Goal: Information Seeking & Learning: Learn about a topic

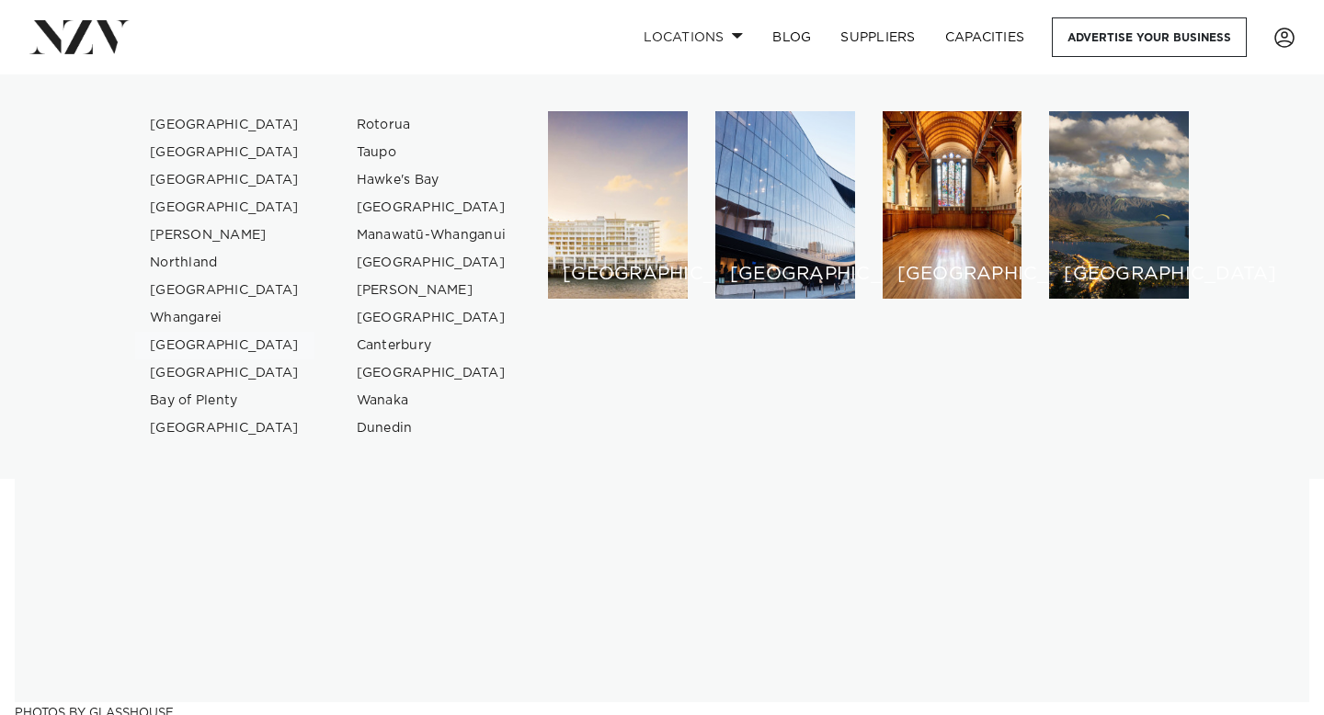
click at [188, 346] on link "[GEOGRAPHIC_DATA]" at bounding box center [224, 346] width 179 height 28
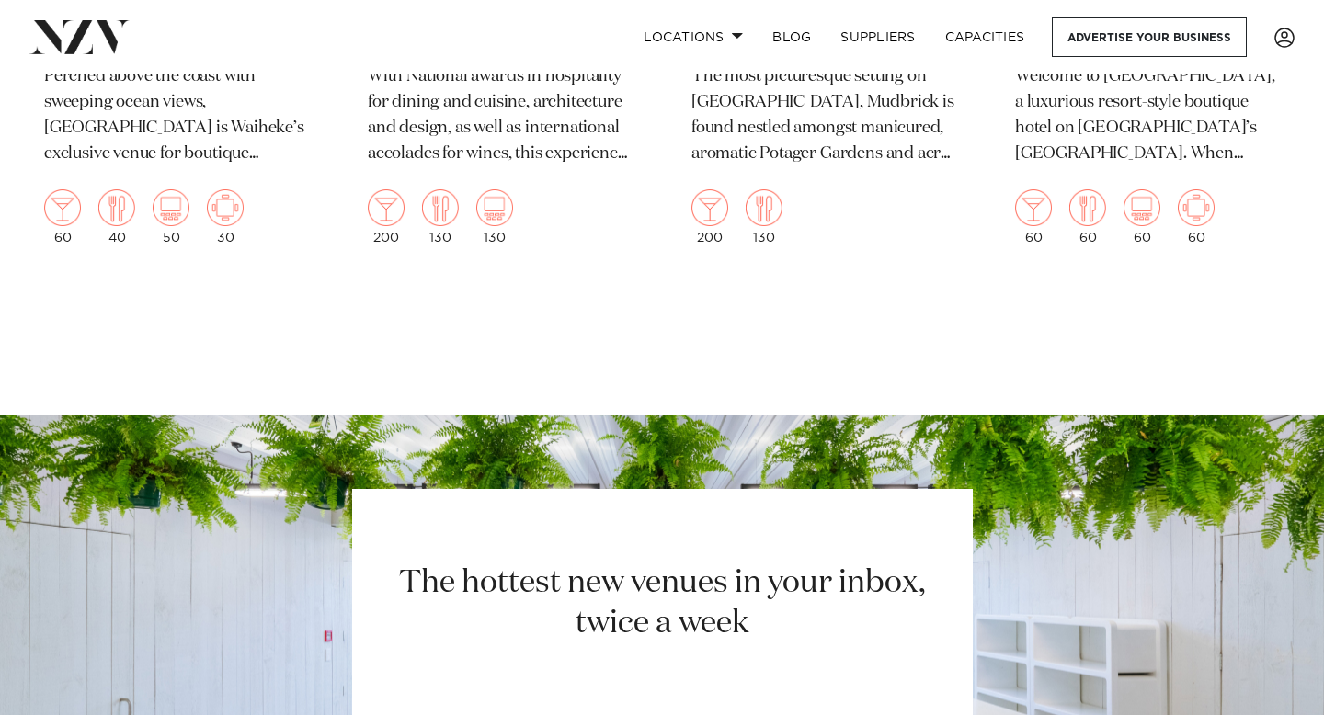
scroll to position [968, 0]
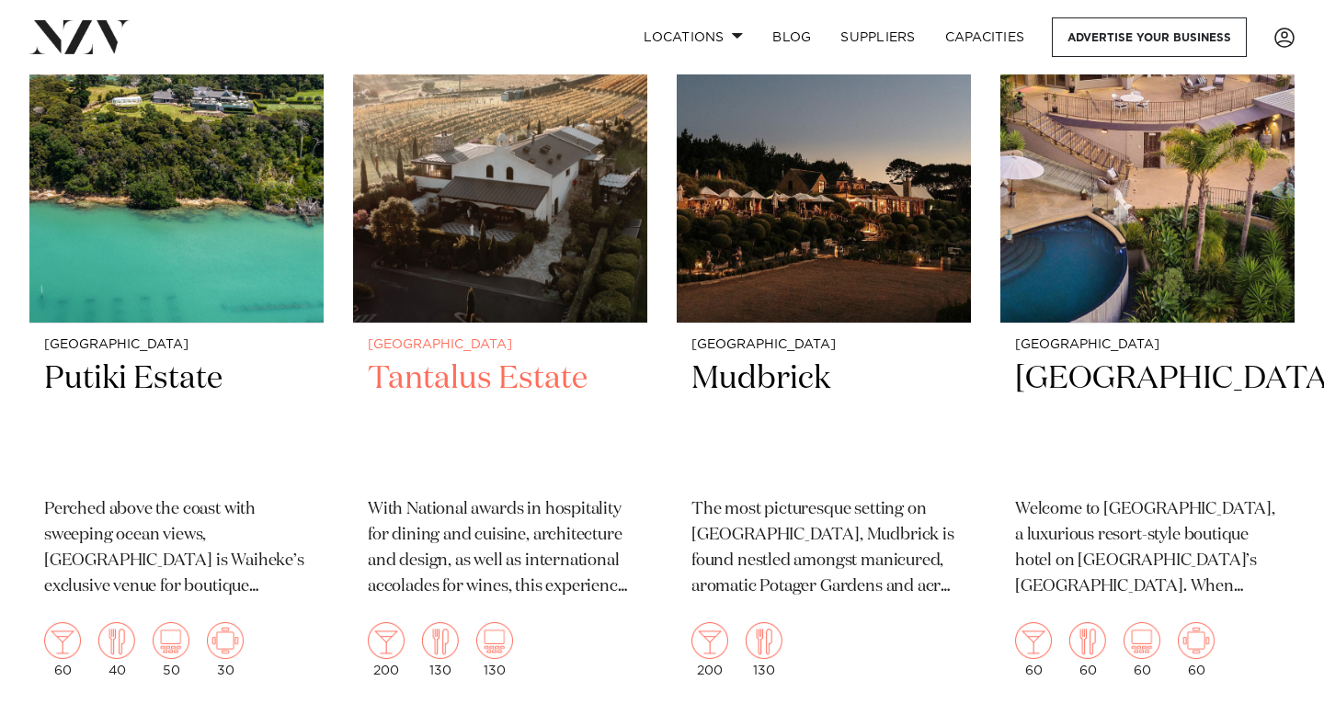
click at [518, 248] on img at bounding box center [500, 125] width 294 height 394
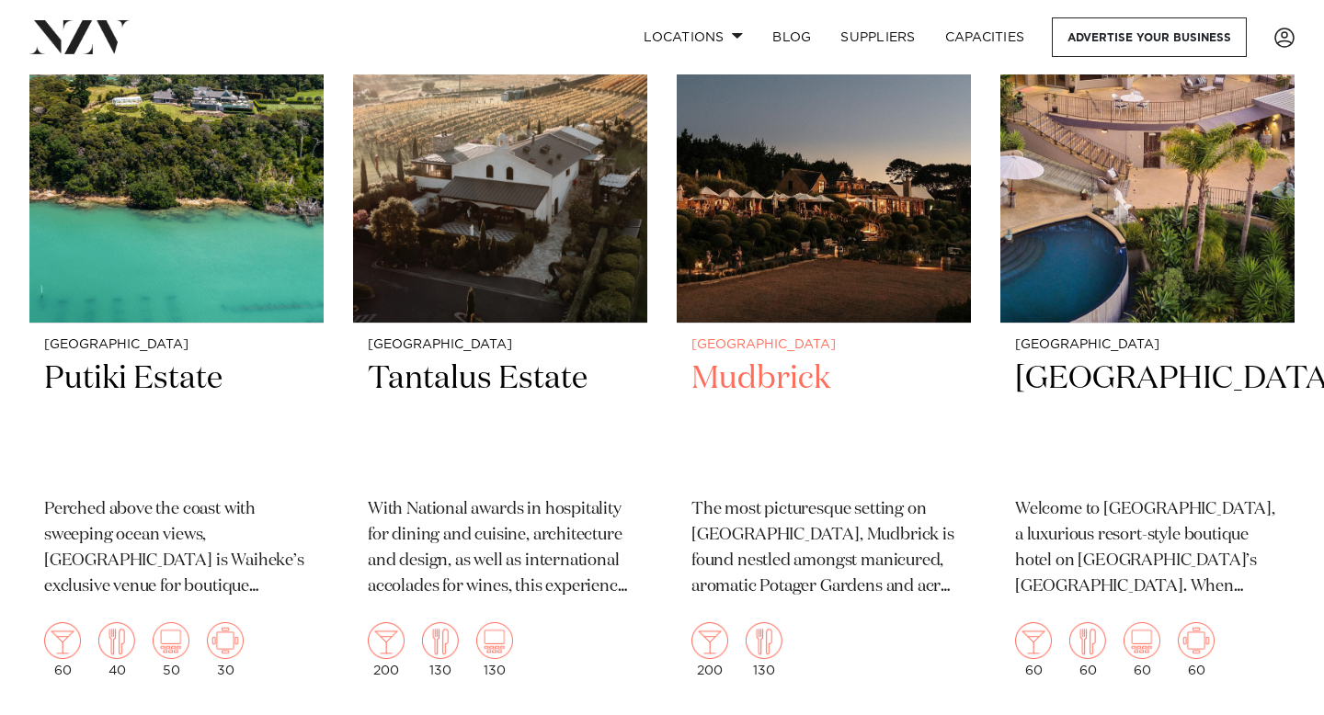
click at [792, 209] on img at bounding box center [824, 125] width 294 height 394
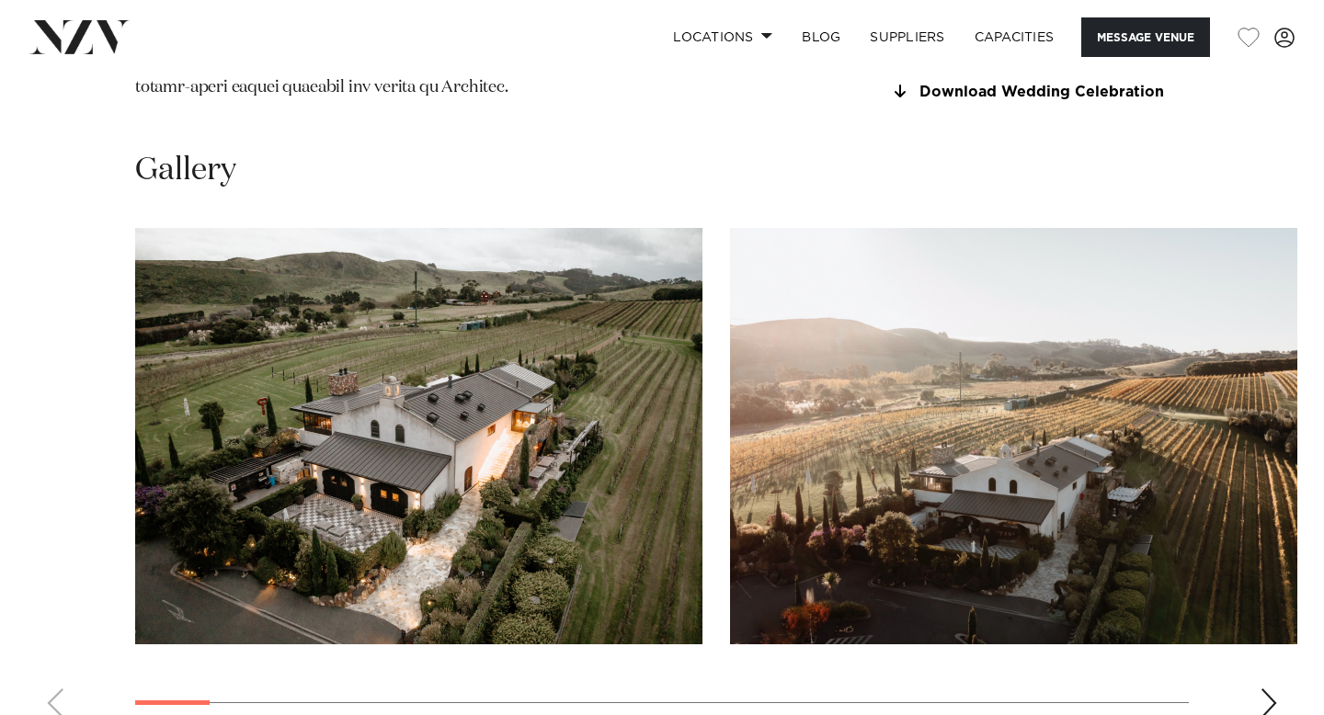
scroll to position [1727, 0]
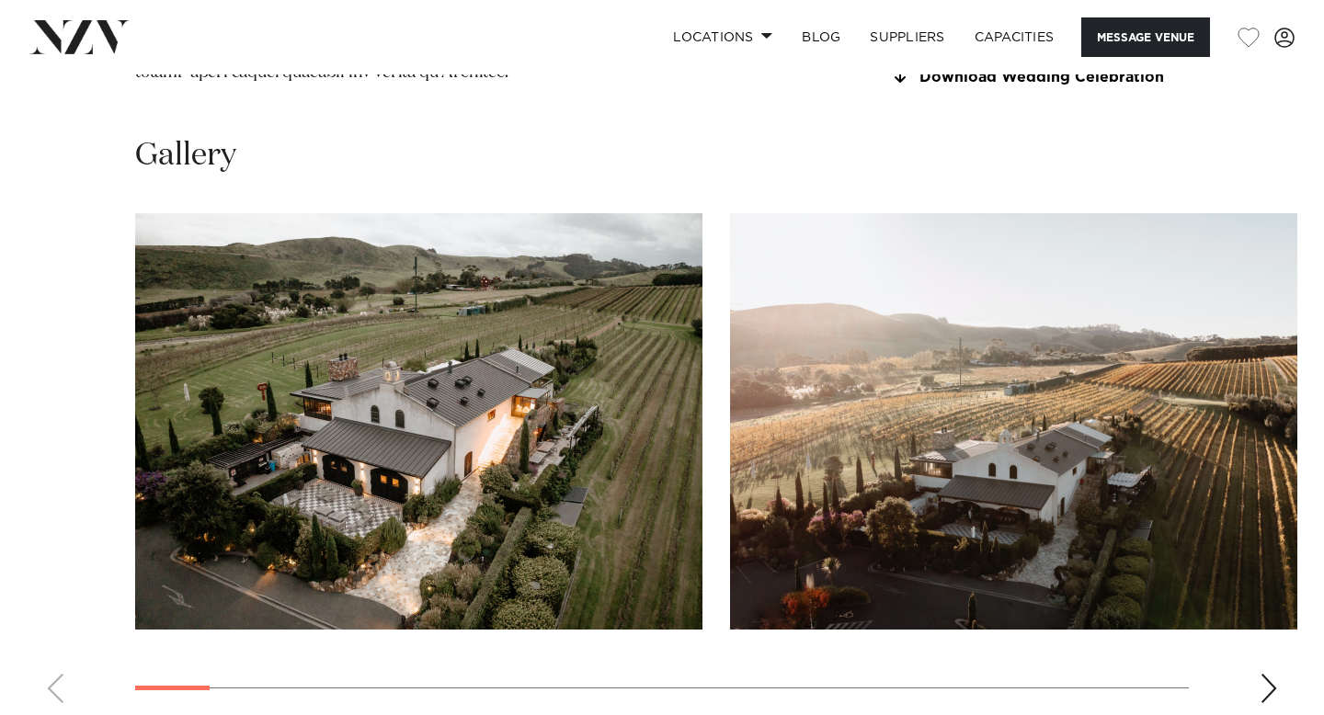
click at [506, 393] on img "1 / 25" at bounding box center [418, 421] width 567 height 416
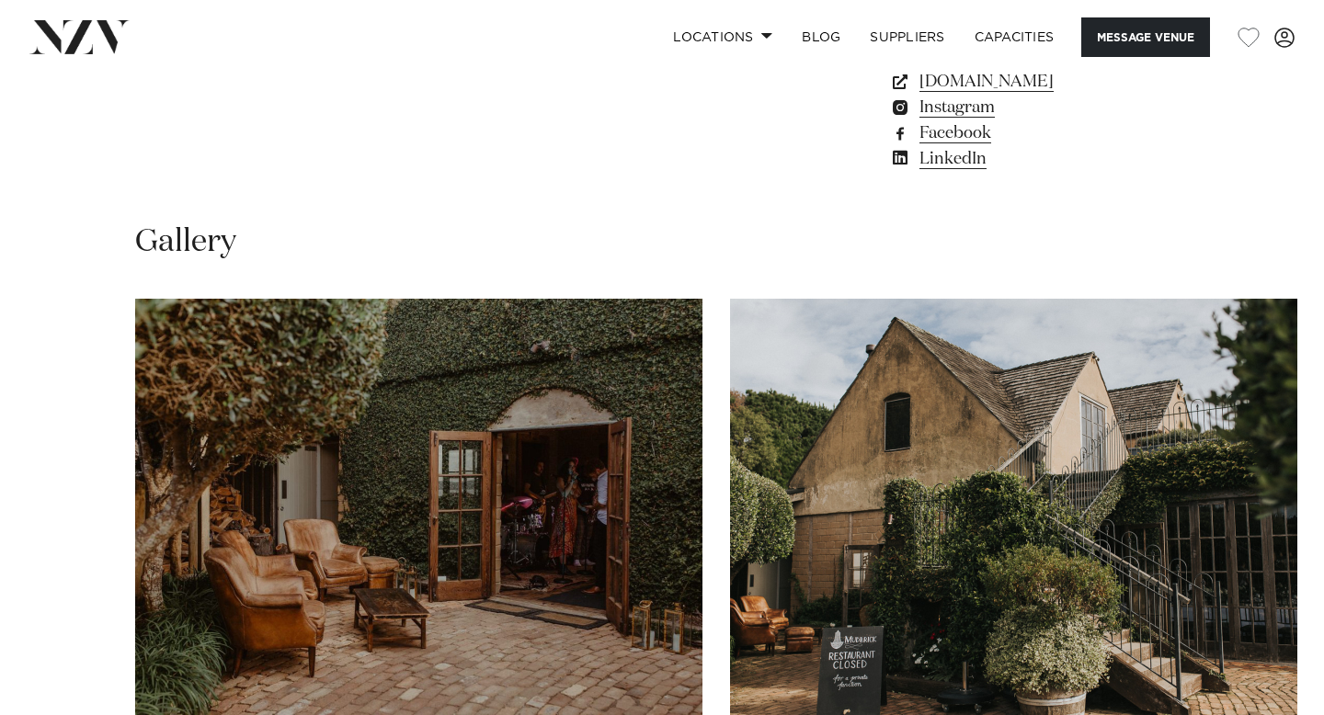
scroll to position [1561, 0]
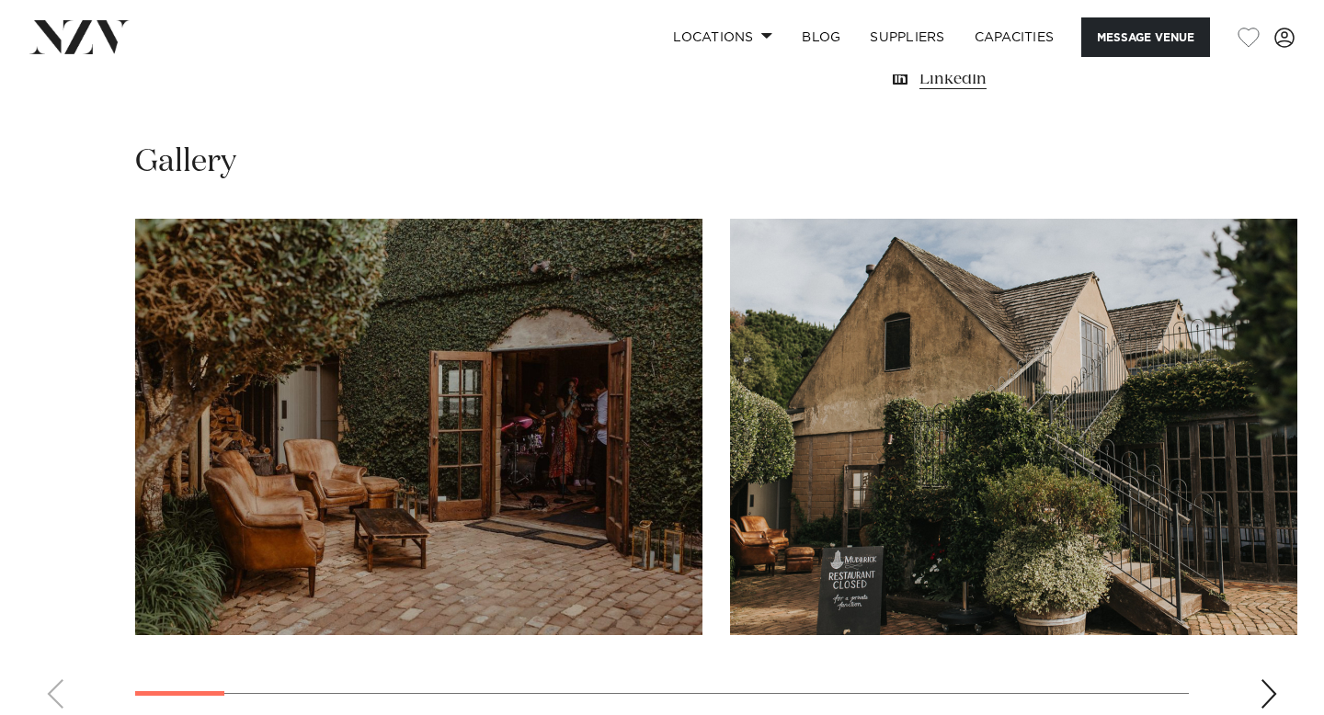
click at [572, 436] on img "1 / 21" at bounding box center [418, 427] width 567 height 416
